Goal: Task Accomplishment & Management: Use online tool/utility

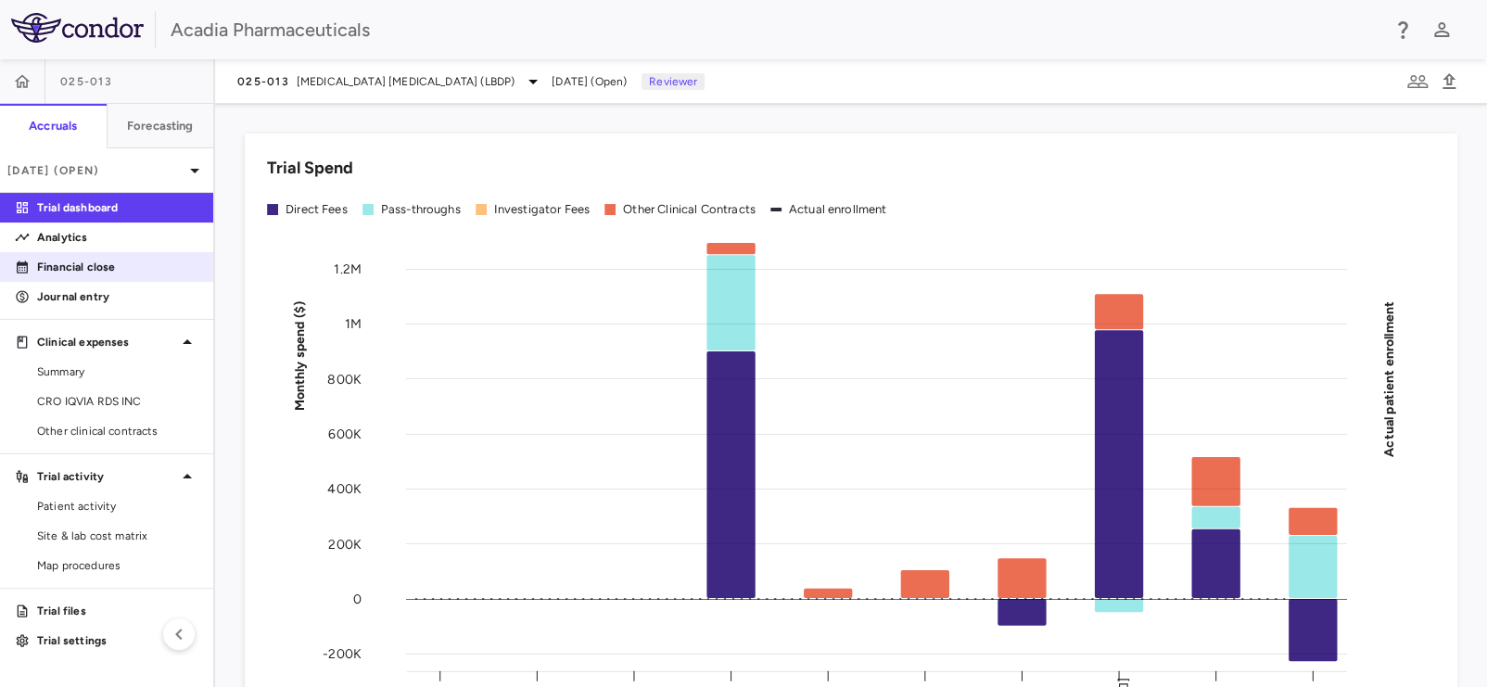
click at [61, 265] on p "Financial close" at bounding box center [117, 267] width 161 height 17
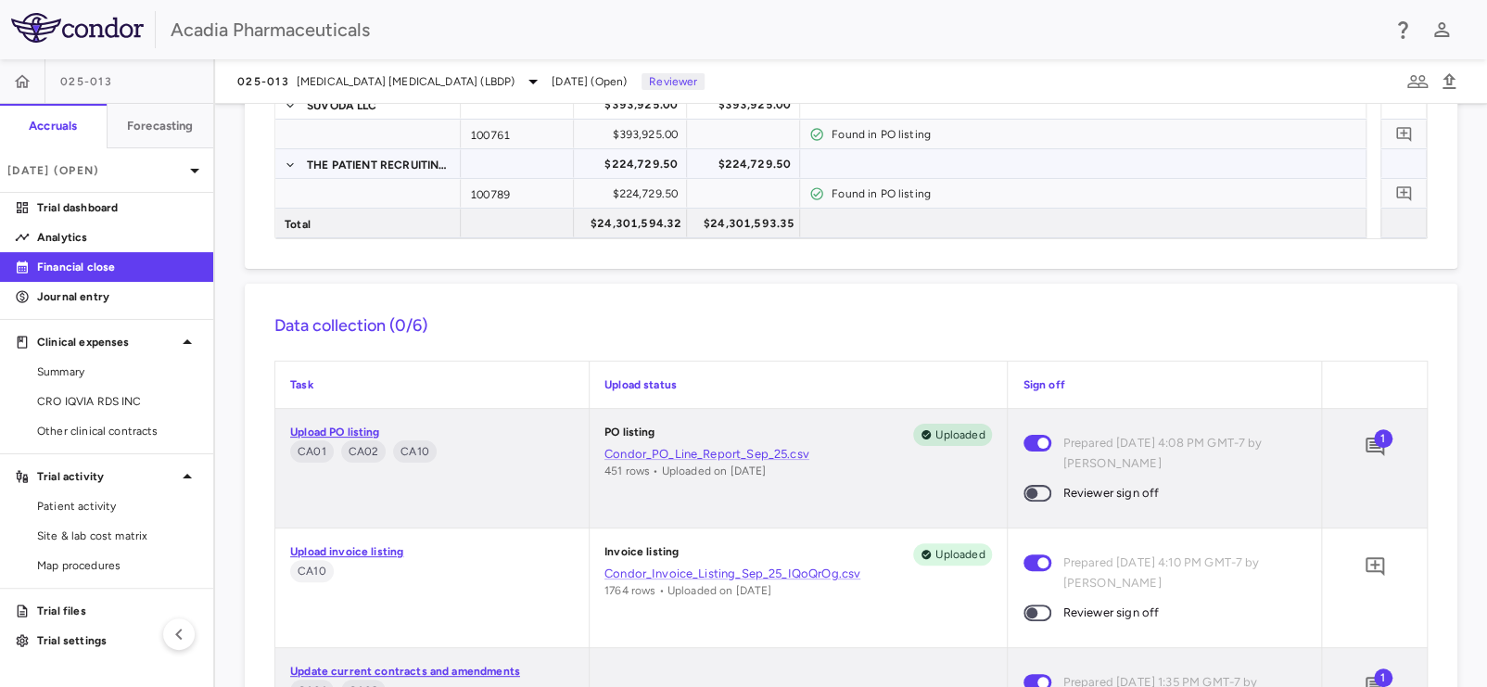
scroll to position [556, 0]
click at [1364, 445] on icon "Add comment" at bounding box center [1375, 446] width 22 height 22
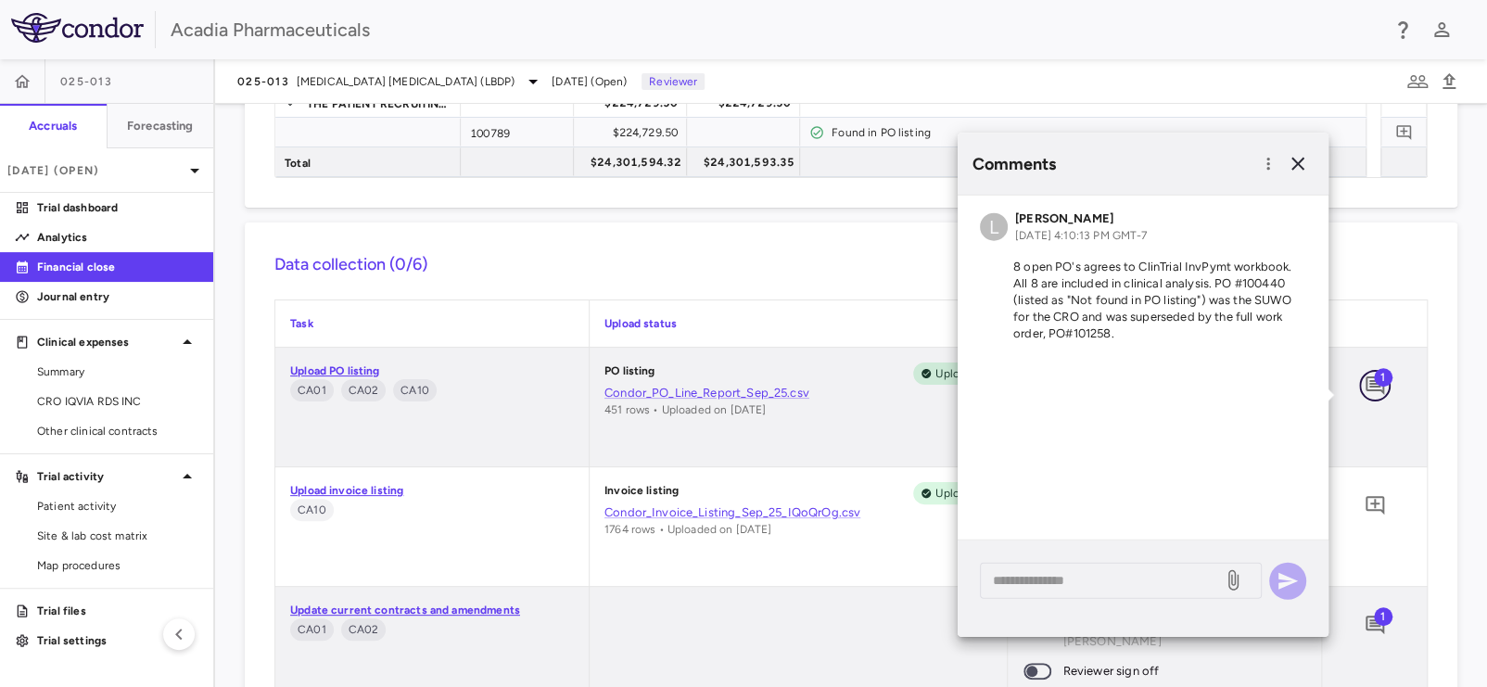
scroll to position [741, 0]
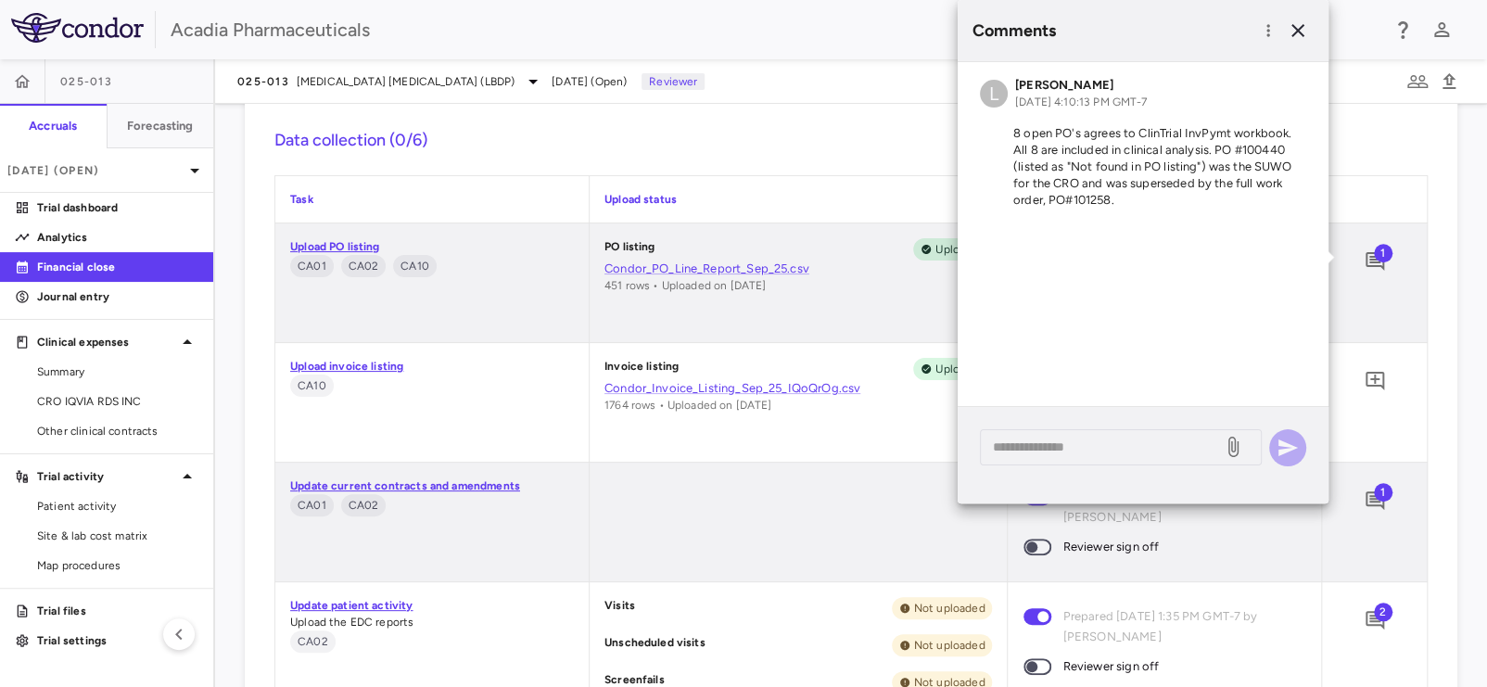
click at [1382, 325] on div "1" at bounding box center [1374, 282] width 105 height 119
click at [1296, 30] on icon "button" at bounding box center [1298, 30] width 13 height 13
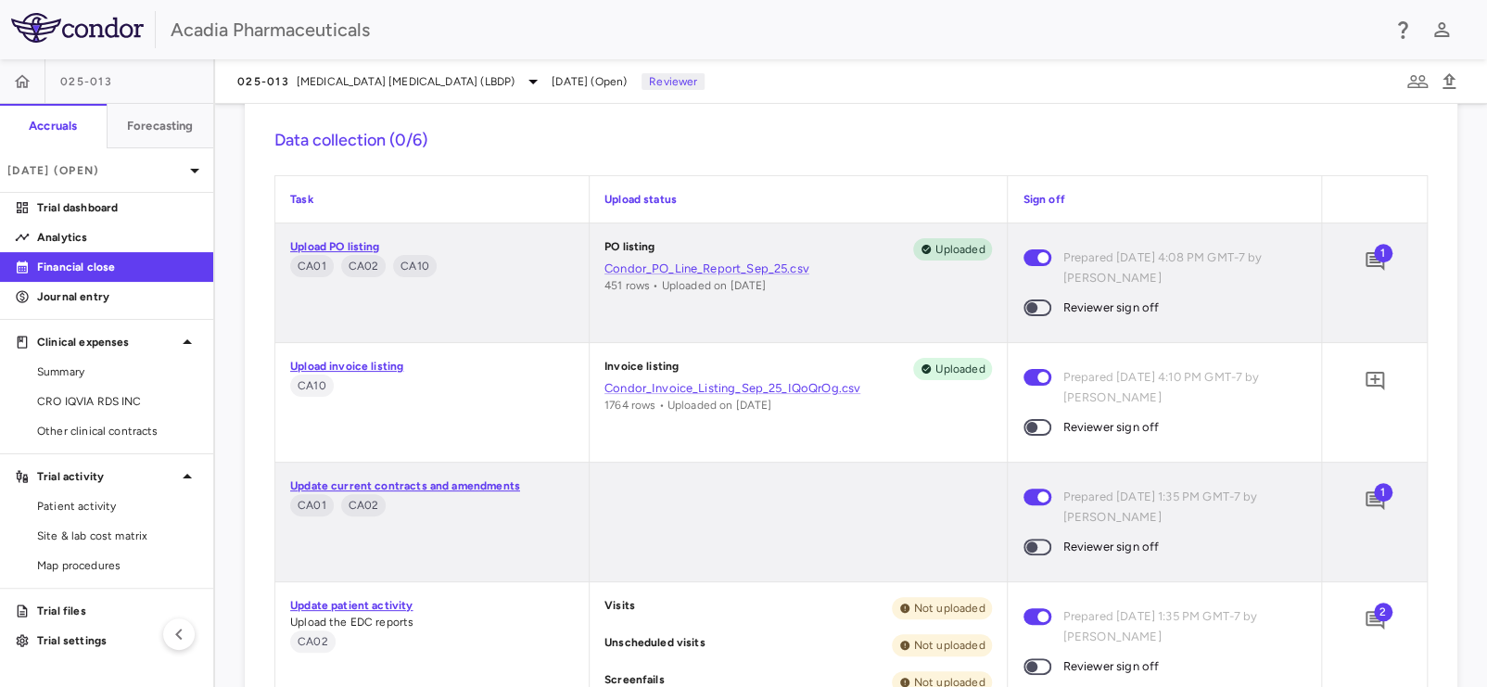
click at [1041, 312] on span at bounding box center [1037, 307] width 50 height 39
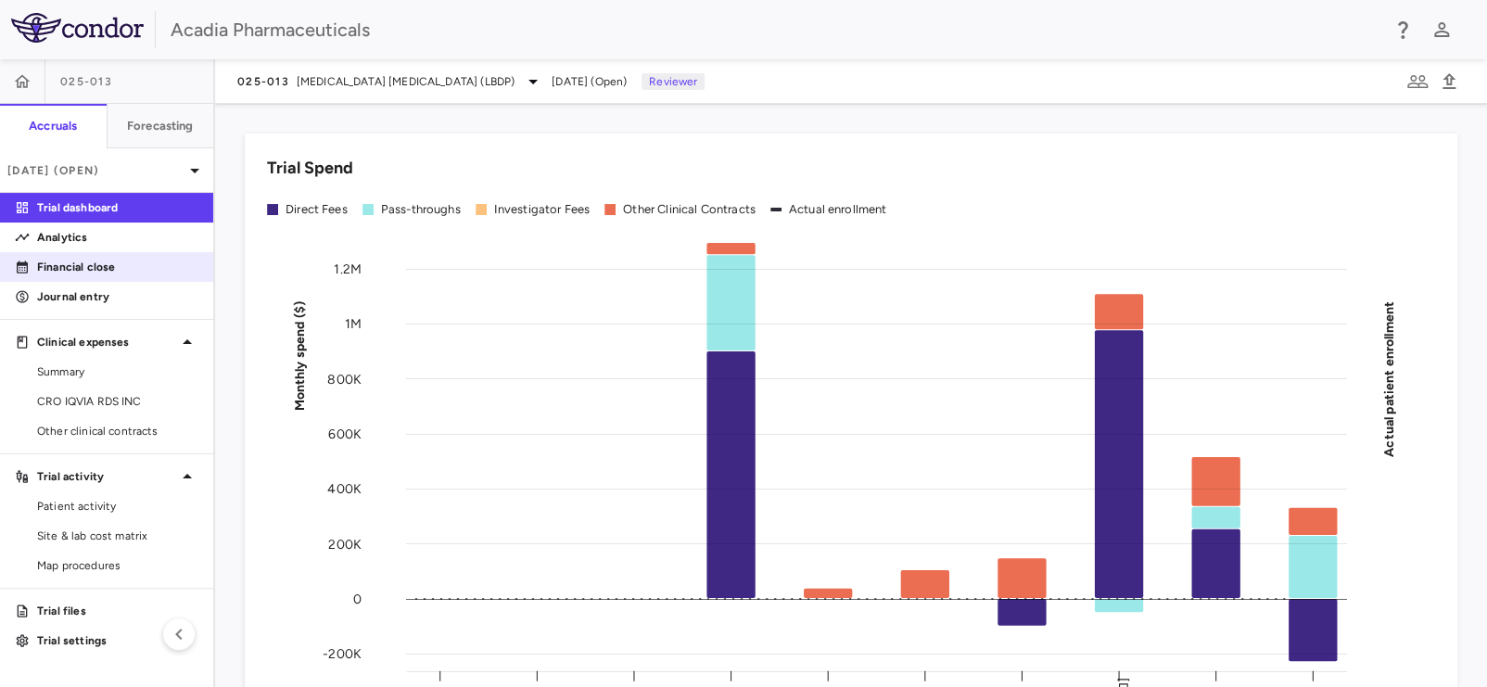
click at [80, 281] on div "Financial close" at bounding box center [106, 267] width 213 height 30
click at [94, 262] on p "Financial close" at bounding box center [117, 267] width 161 height 17
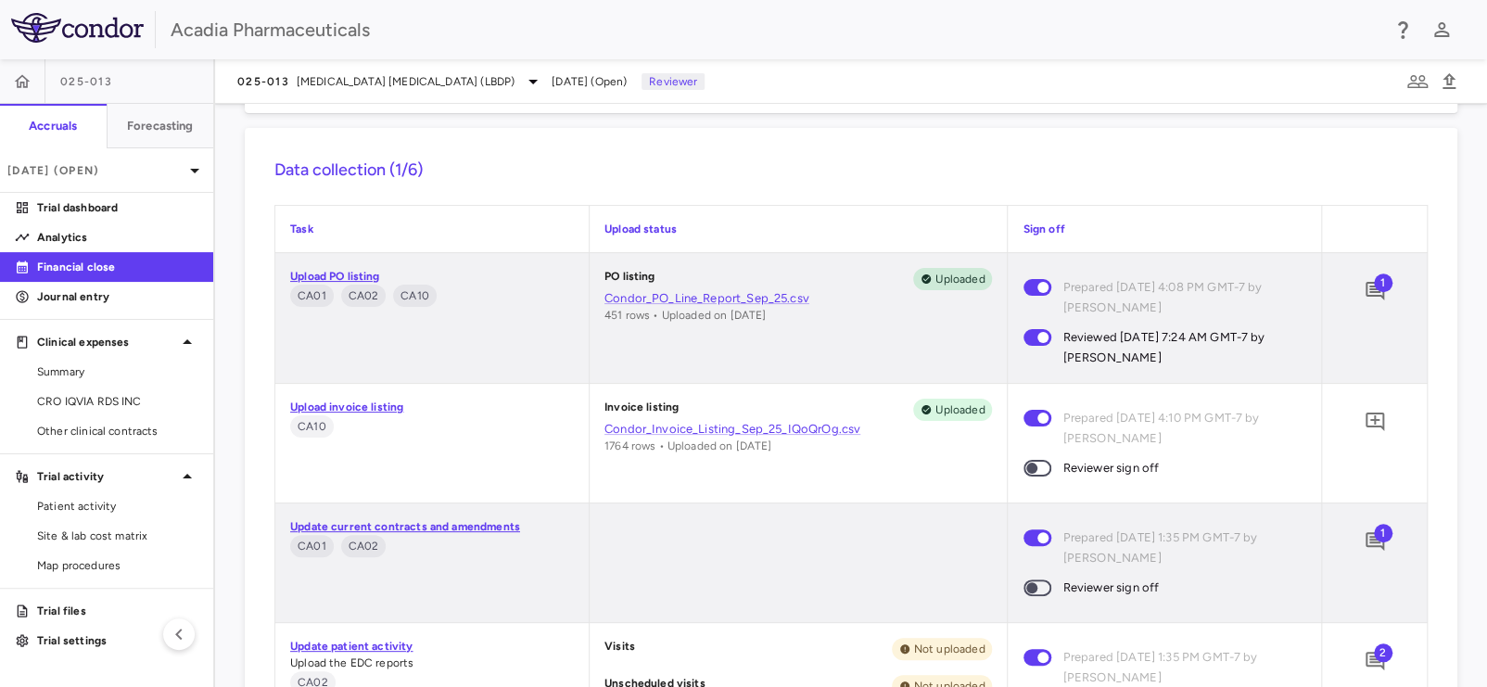
scroll to position [834, 0]
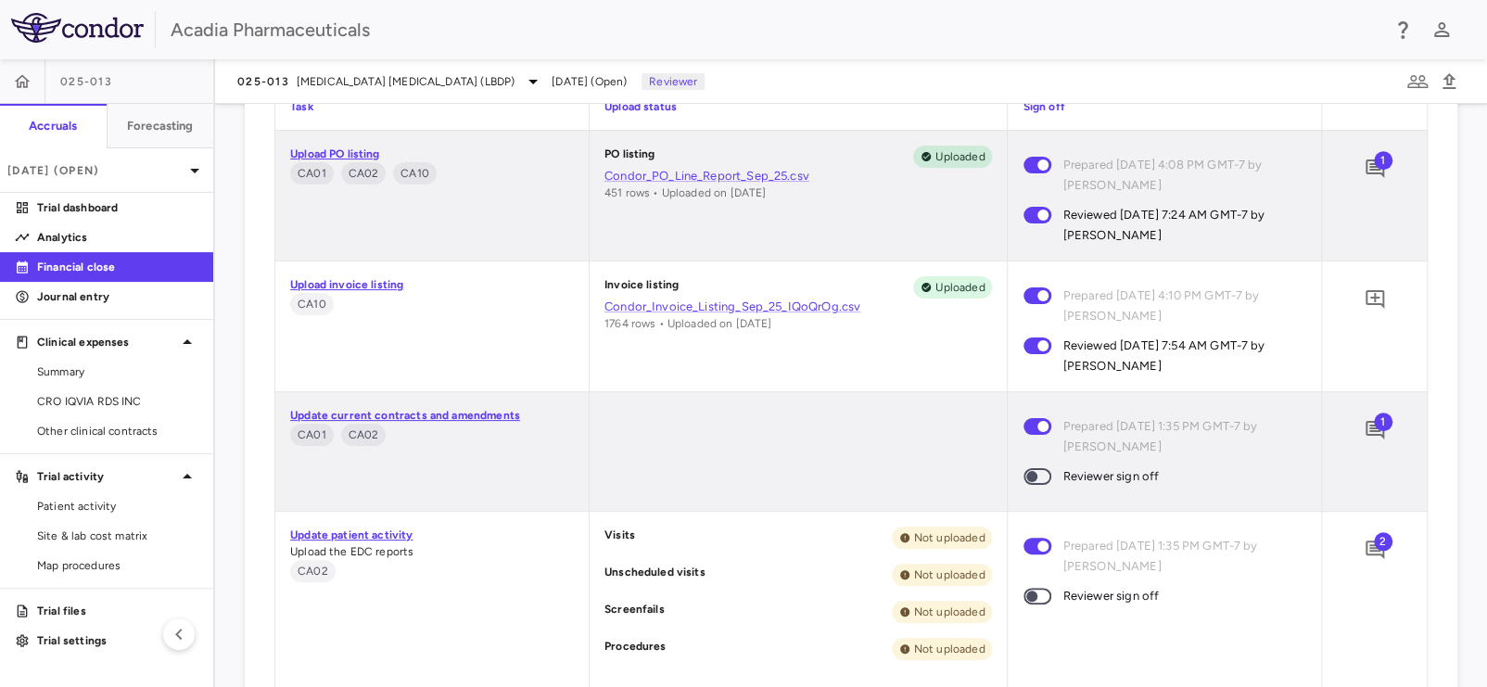
click at [1037, 465] on span at bounding box center [1037, 476] width 50 height 39
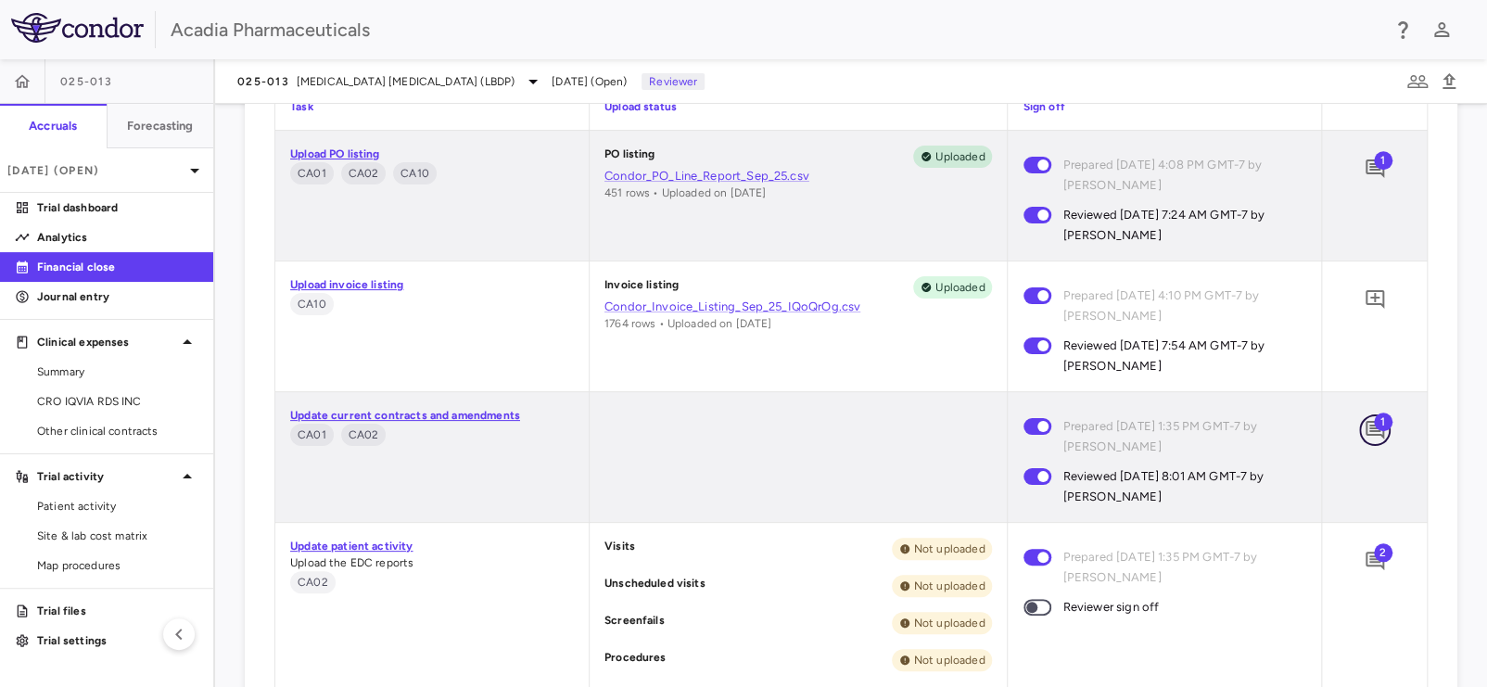
click at [1364, 431] on icon "Add comment" at bounding box center [1375, 430] width 22 height 22
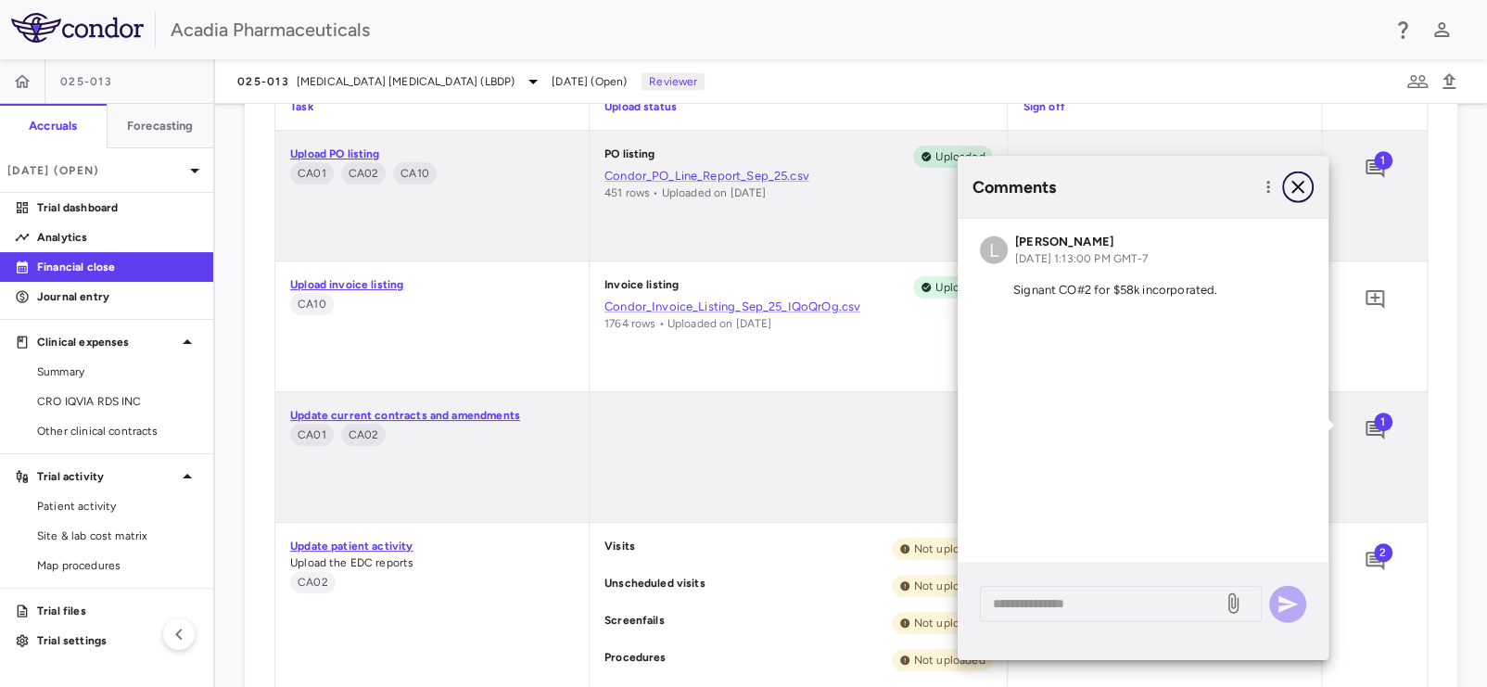
click at [1298, 184] on icon "button" at bounding box center [1298, 187] width 22 height 22
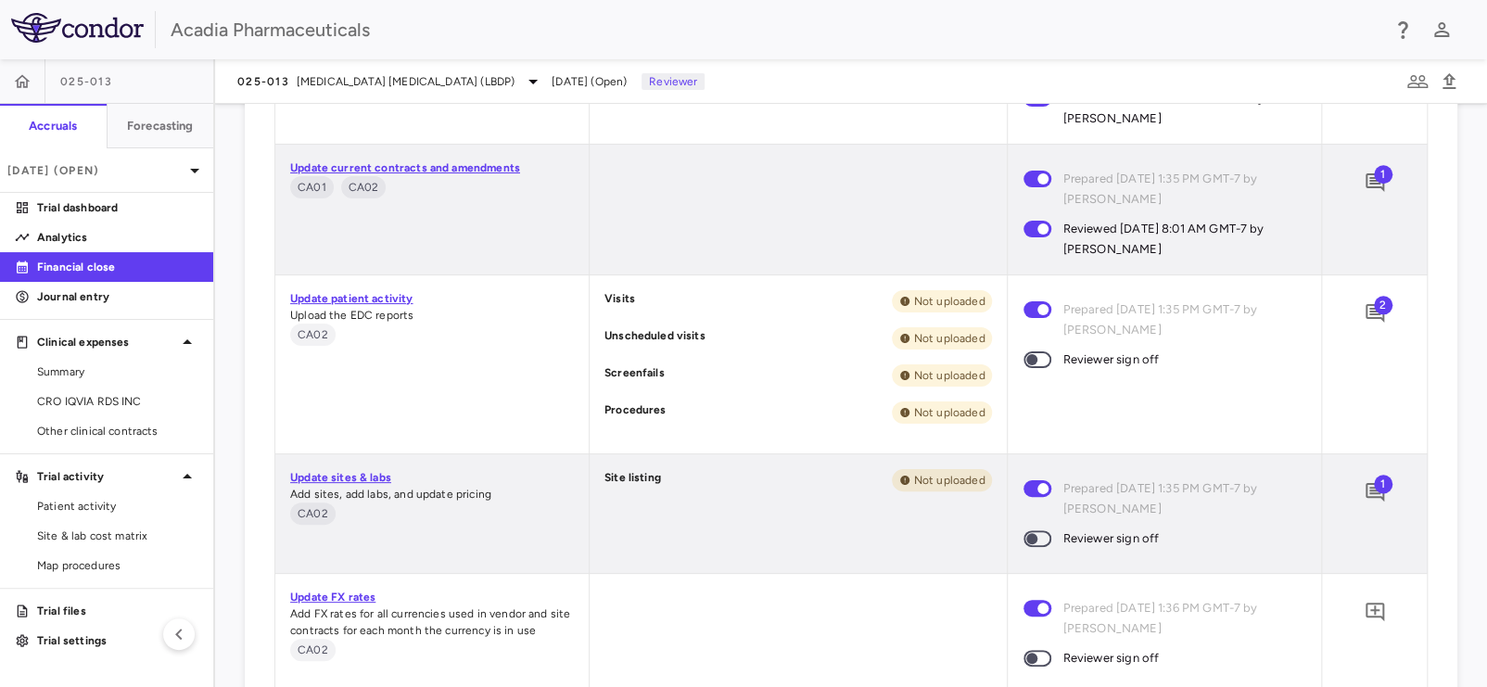
scroll to position [1112, 0]
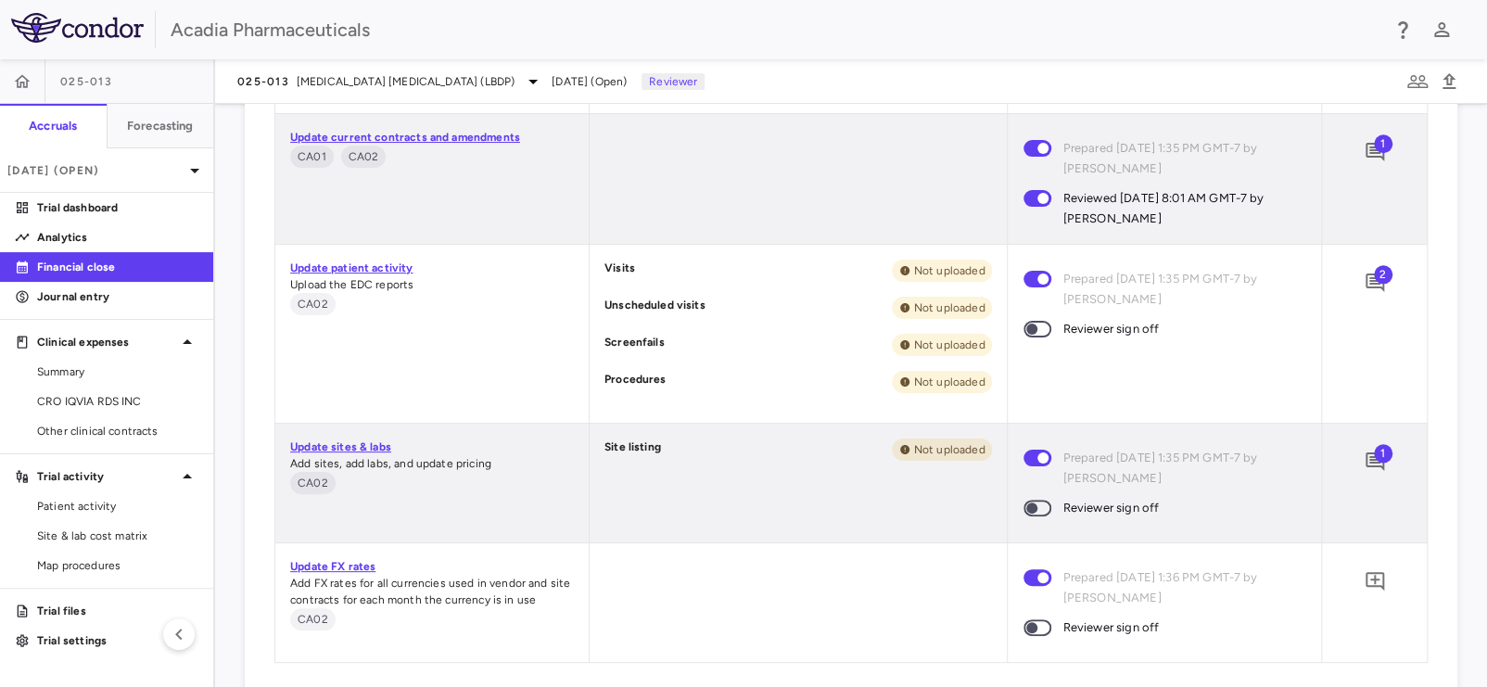
click at [1031, 336] on span at bounding box center [1038, 329] width 28 height 17
click at [1024, 617] on span at bounding box center [1037, 627] width 50 height 39
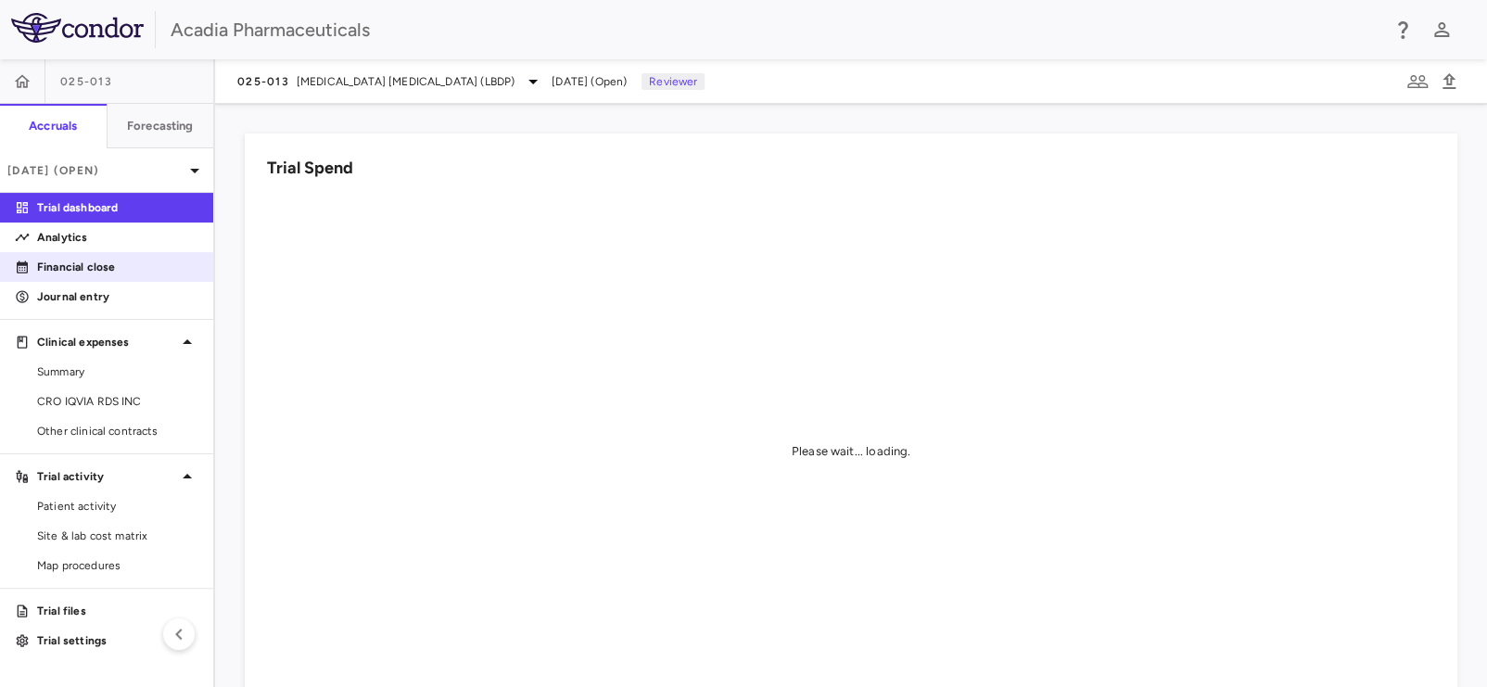
click at [37, 266] on p "Financial close" at bounding box center [117, 267] width 161 height 17
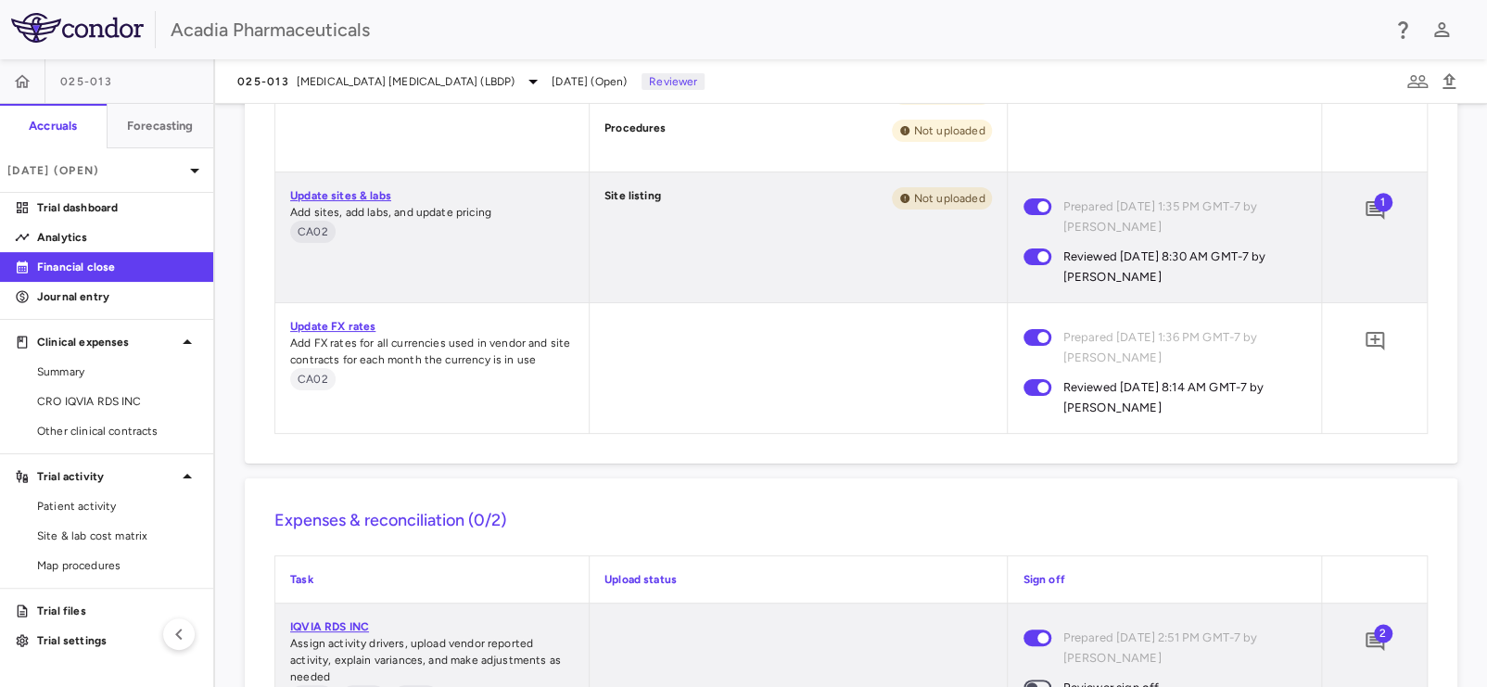
scroll to position [1570, 0]
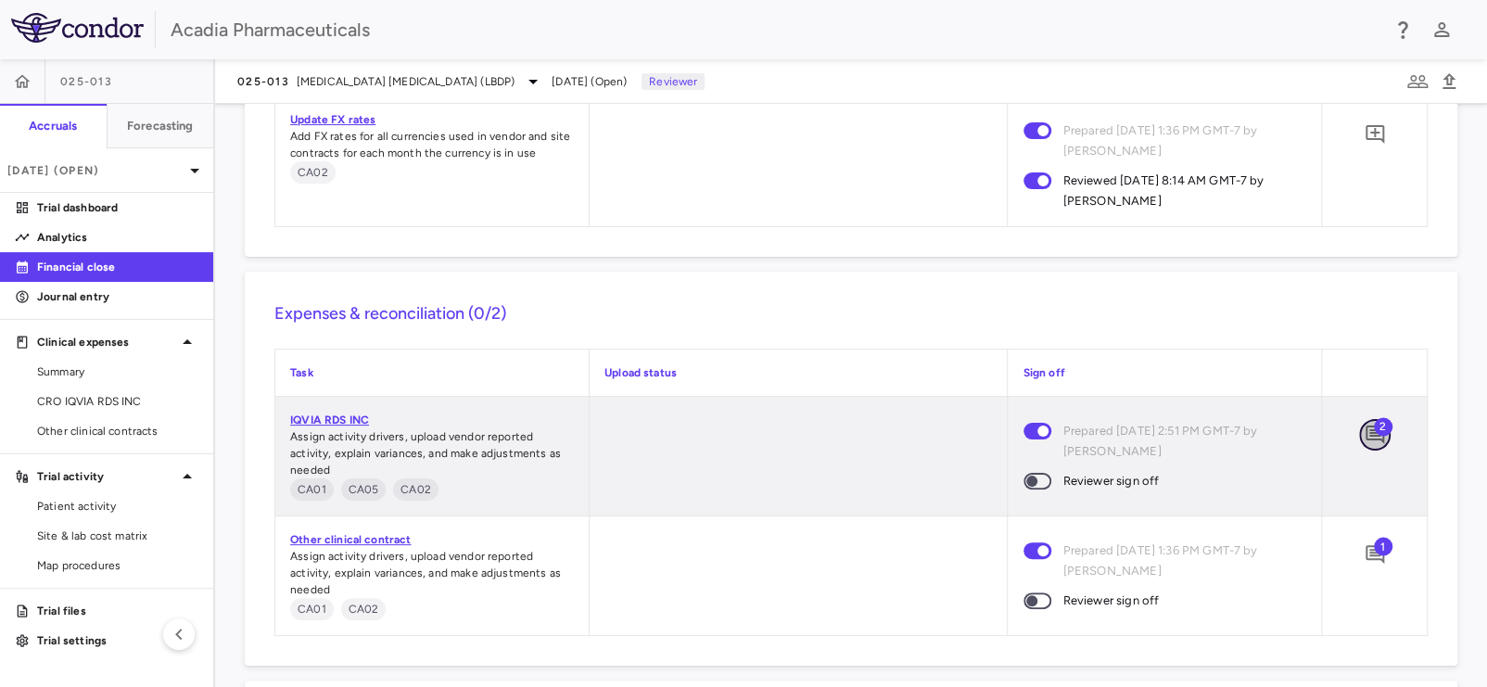
click at [1364, 424] on icon "Add comment" at bounding box center [1375, 435] width 22 height 22
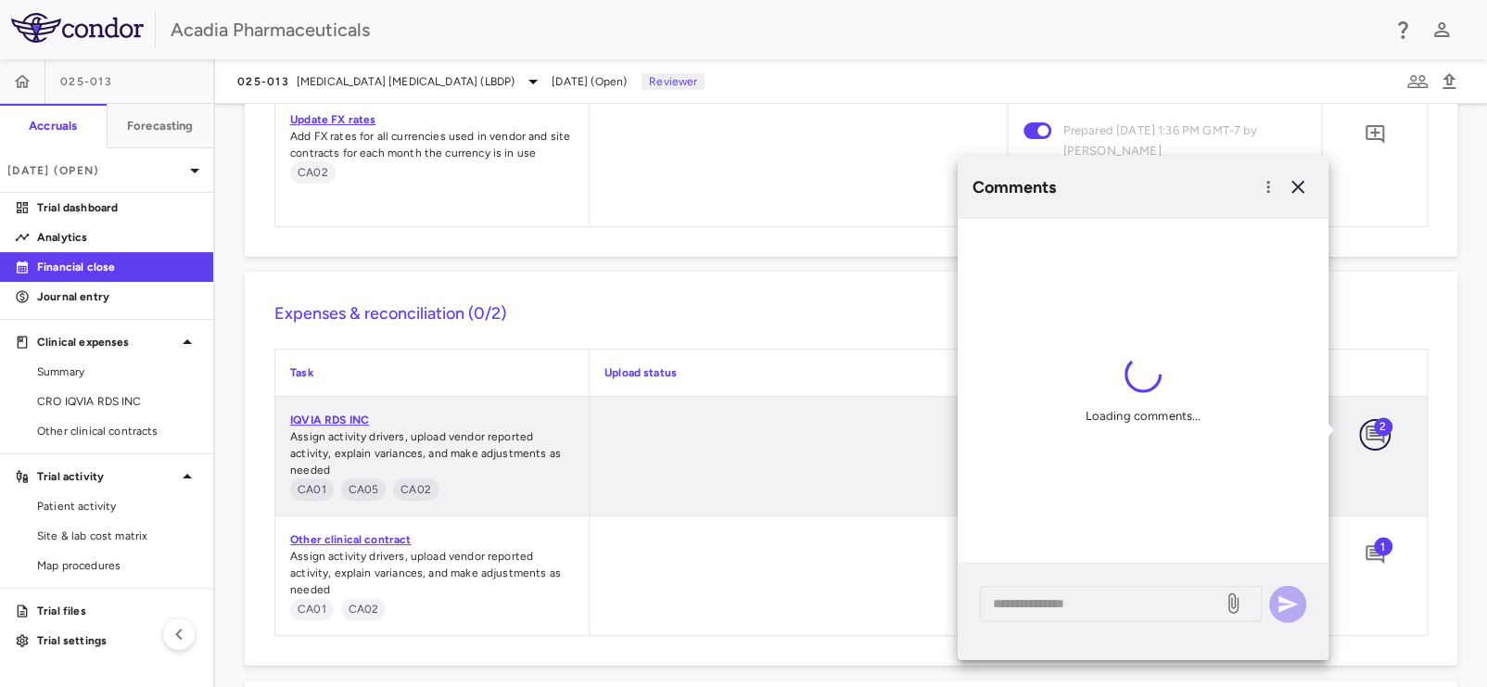
scroll to position [229, 0]
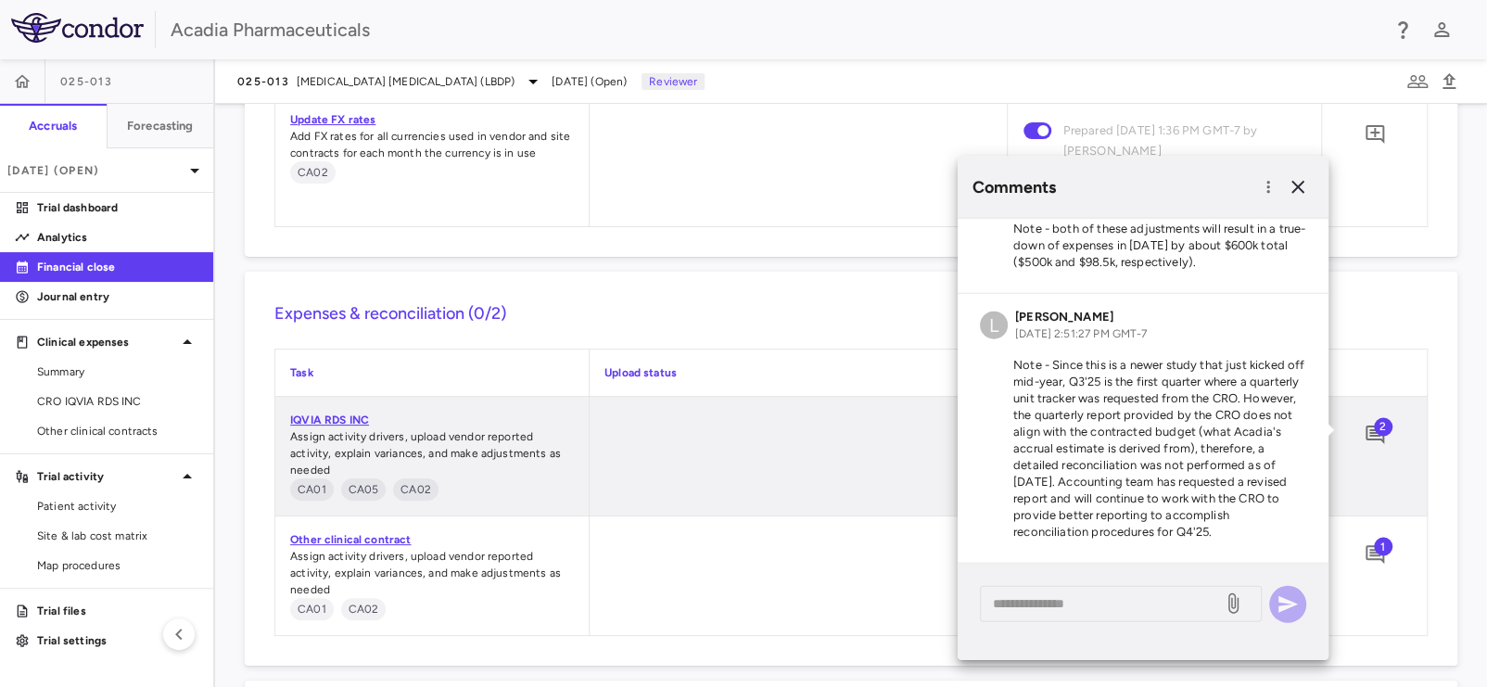
click at [1147, 323] on h6 "Lindsey Dugan" at bounding box center [1081, 317] width 132 height 17
click at [707, 426] on div at bounding box center [799, 456] width 418 height 119
click at [1289, 184] on icon "button" at bounding box center [1298, 187] width 22 height 22
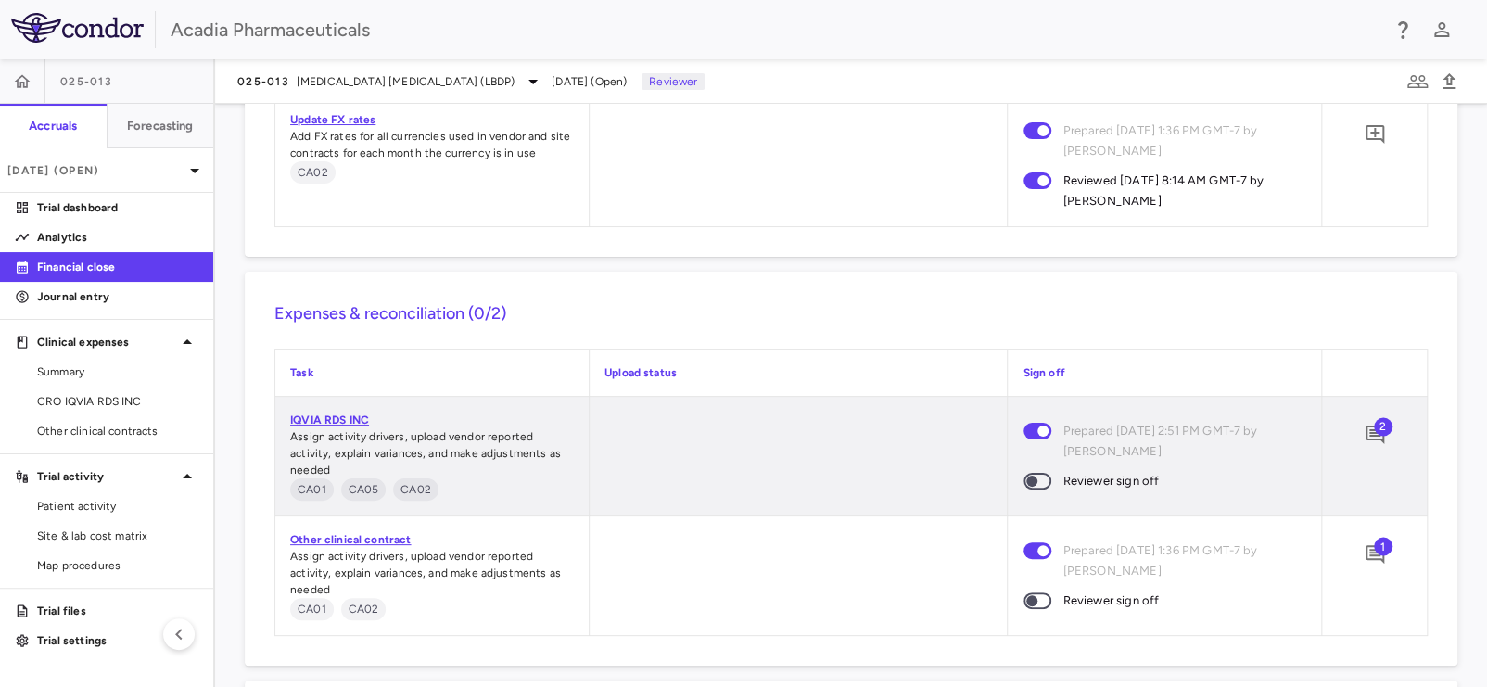
click at [1021, 469] on span at bounding box center [1037, 481] width 50 height 39
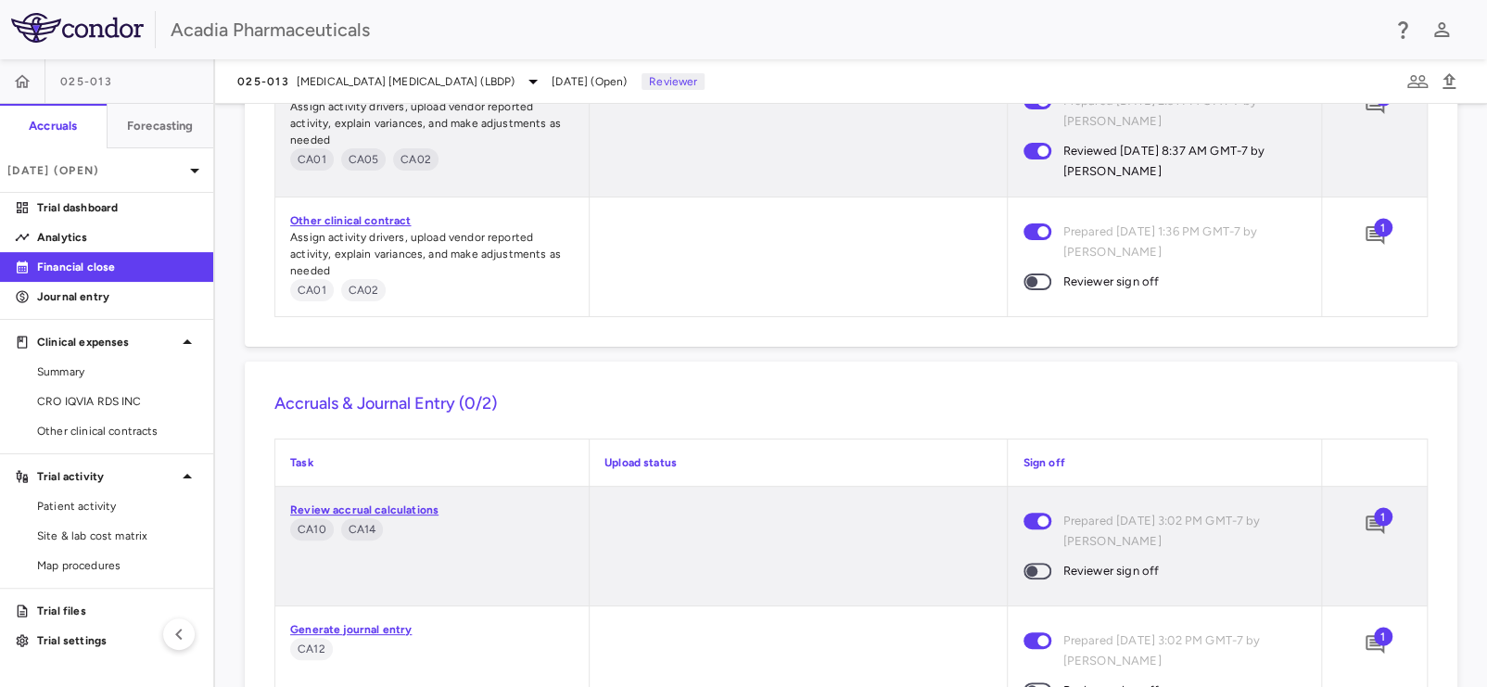
scroll to position [1901, 0]
click at [1366, 235] on icon "Add comment" at bounding box center [1375, 234] width 19 height 19
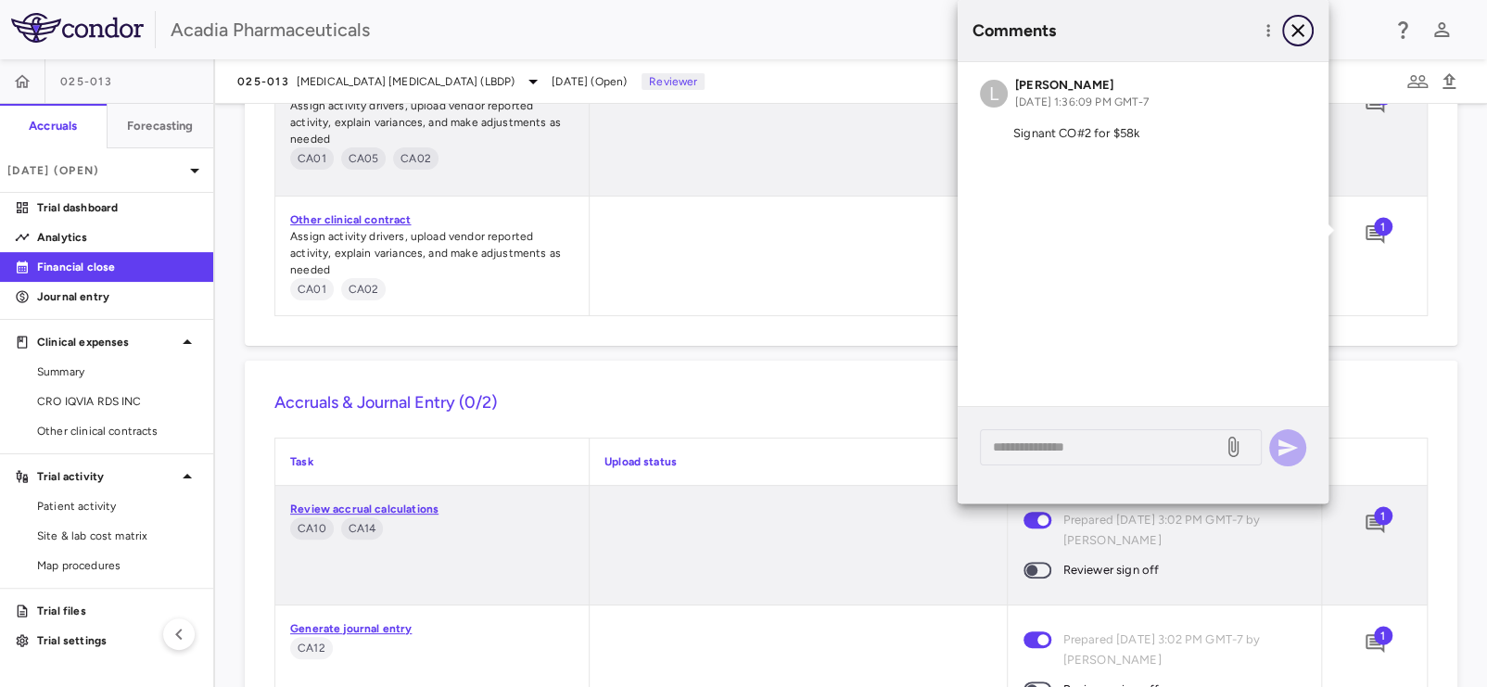
click at [1301, 34] on icon "button" at bounding box center [1298, 30] width 13 height 13
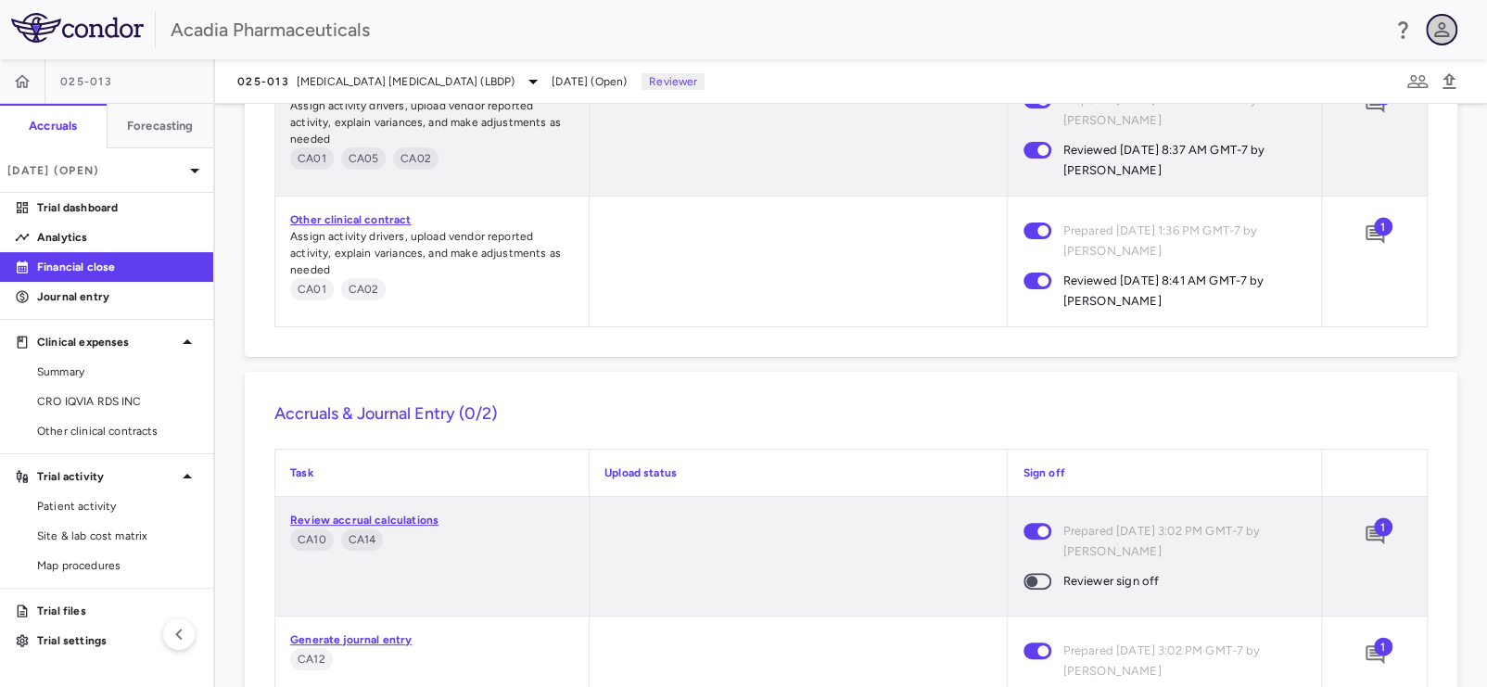
click at [1434, 30] on icon "button" at bounding box center [1442, 30] width 22 height 22
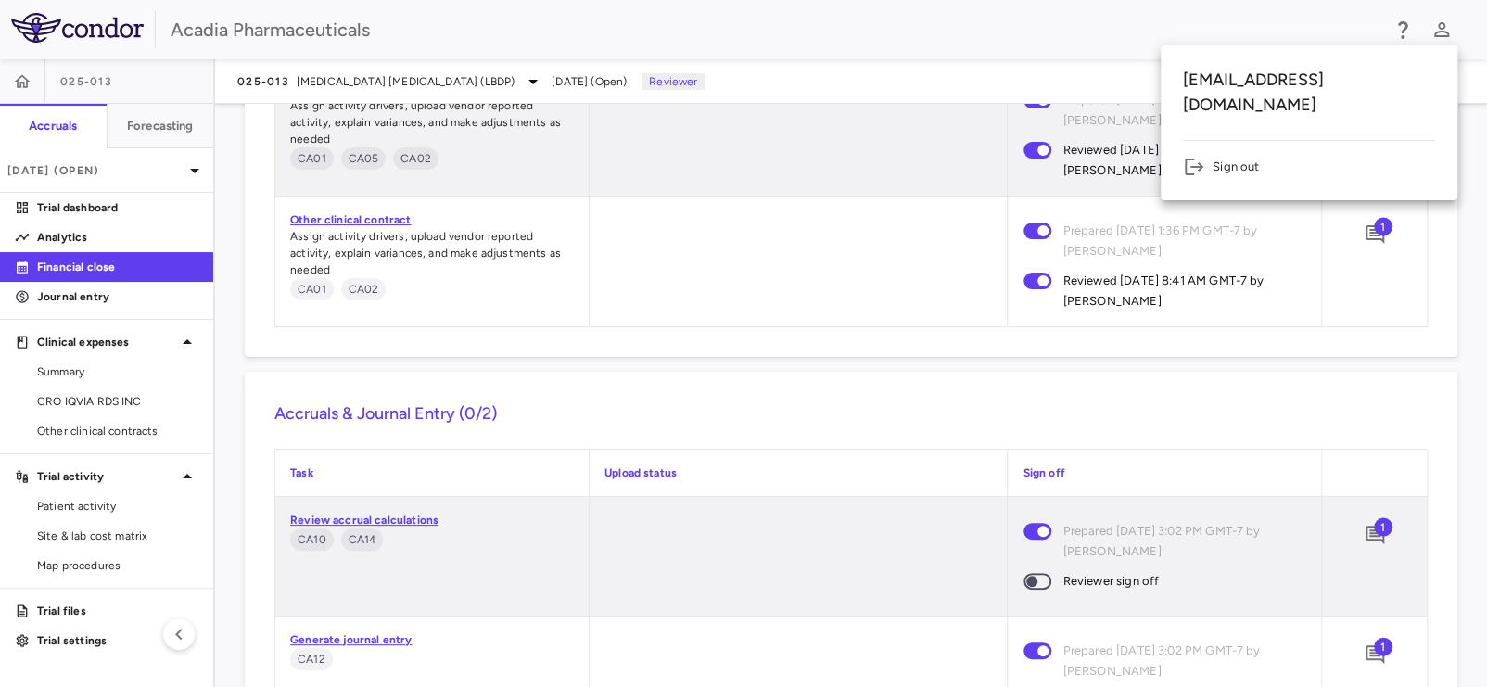
click at [1227, 156] on li "Sign out" at bounding box center [1309, 167] width 252 height 22
